Goal: Transaction & Acquisition: Purchase product/service

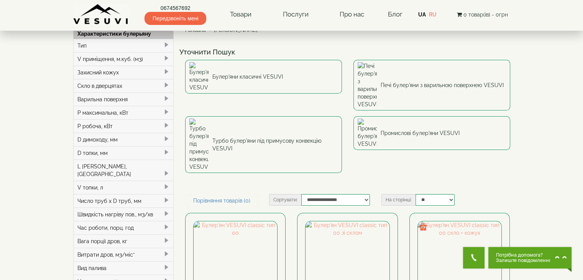
scroll to position [46, 0]
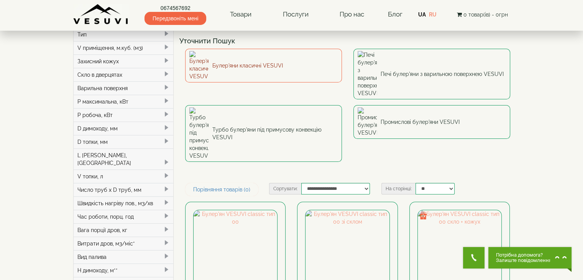
click at [245, 57] on link "Булер'яни класичні VESUVI" at bounding box center [263, 66] width 157 height 34
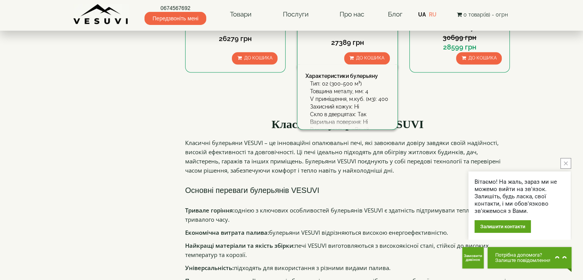
scroll to position [838, 0]
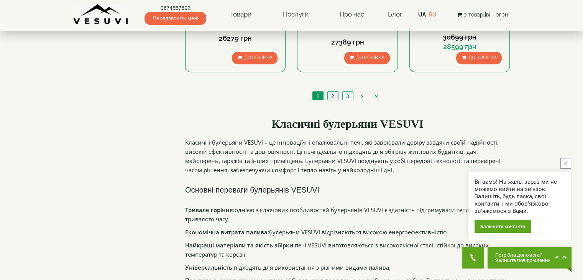
click at [333, 94] on link "2" at bounding box center [332, 96] width 11 height 8
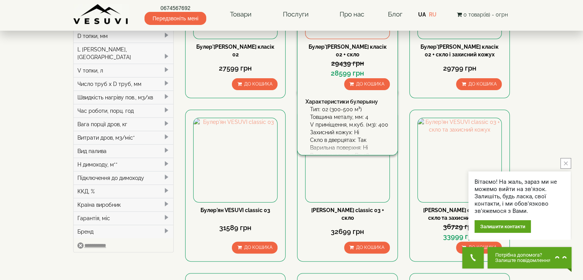
scroll to position [152, 0]
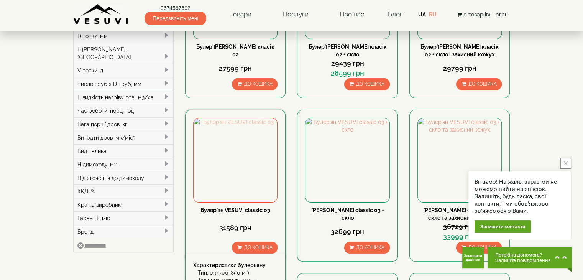
click at [261, 148] on img at bounding box center [236, 160] width 84 height 84
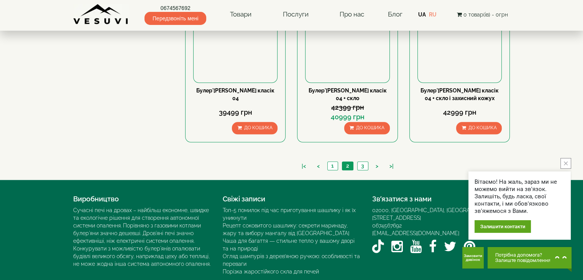
scroll to position [791, 0]
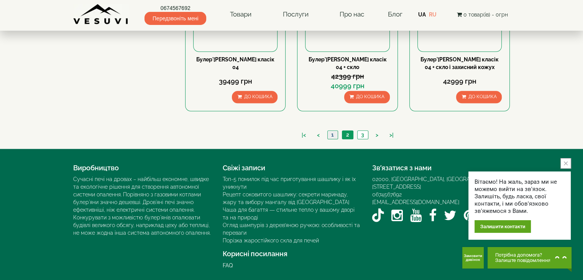
click at [331, 134] on link "1" at bounding box center [332, 135] width 10 height 8
